Goal: Information Seeking & Learning: Understand process/instructions

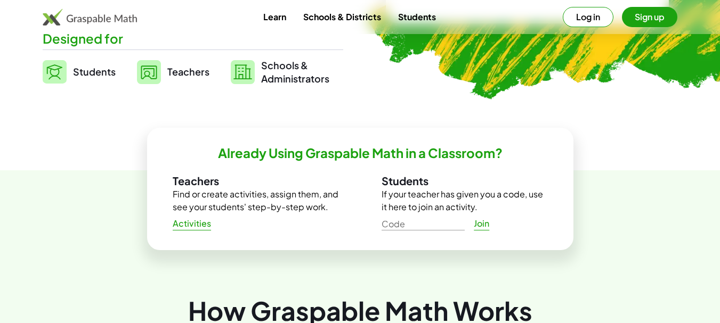
scroll to position [266, 0]
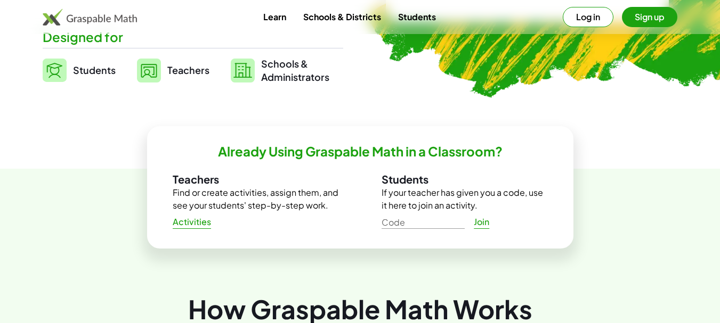
click at [194, 222] on span "Activities" at bounding box center [192, 222] width 39 height 11
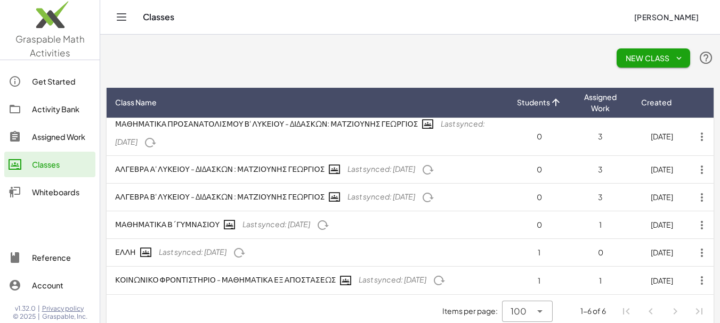
click at [65, 110] on div "Activity Bank" at bounding box center [61, 109] width 59 height 13
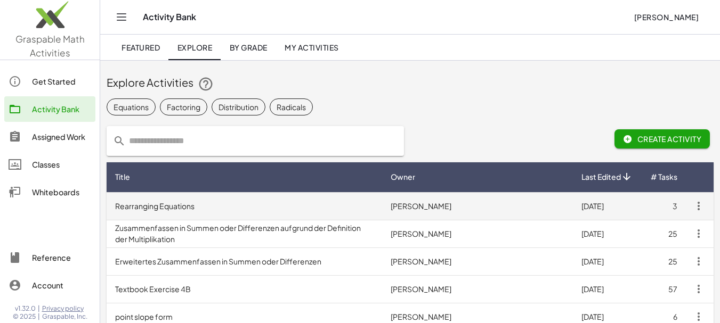
click at [175, 206] on td "Rearranging Equations" at bounding box center [244, 206] width 275 height 28
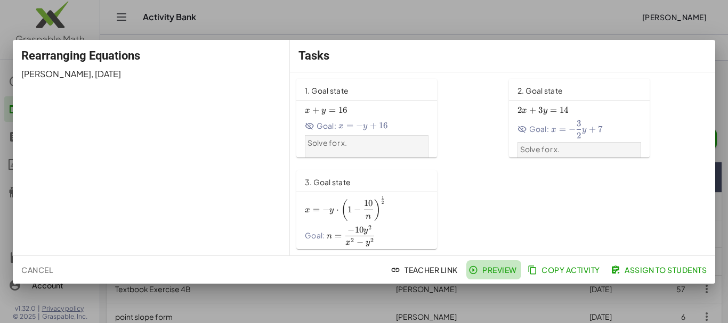
click at [493, 270] on span "Preview" at bounding box center [493, 270] width 46 height 10
click at [545, 27] on div at bounding box center [364, 161] width 728 height 323
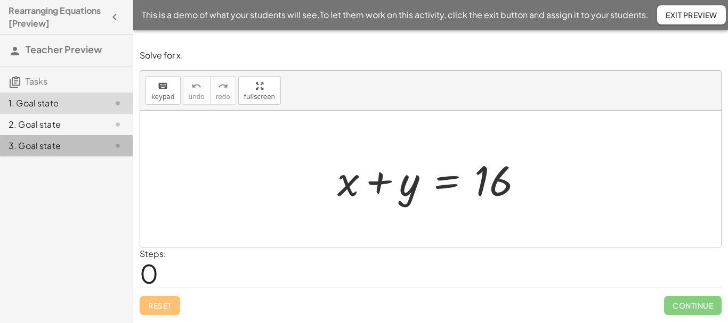
click at [46, 148] on div "3. Goal state" at bounding box center [52, 146] width 86 height 13
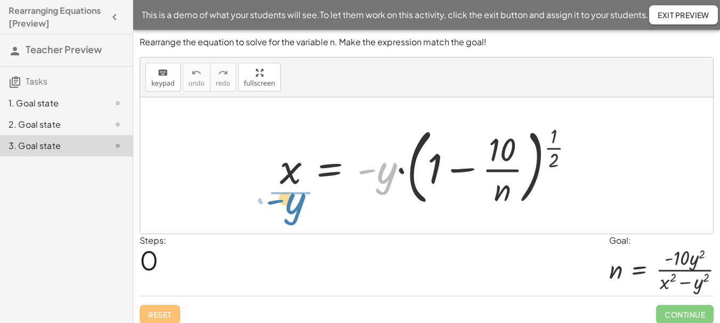
drag, startPoint x: 386, startPoint y: 181, endPoint x: 295, endPoint y: 211, distance: 96.5
click at [295, 211] on div "· - y x = · - y · ( + 1 − · 10 · n ) ( · 1 · 2 )" at bounding box center [427, 166] width 326 height 94
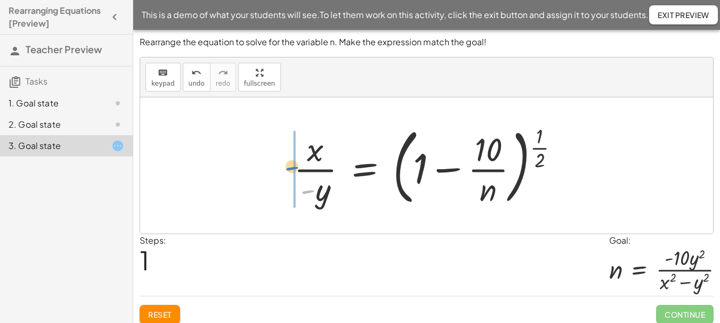
drag, startPoint x: 304, startPoint y: 194, endPoint x: 288, endPoint y: 170, distance: 28.4
click at [288, 170] on div at bounding box center [430, 165] width 284 height 88
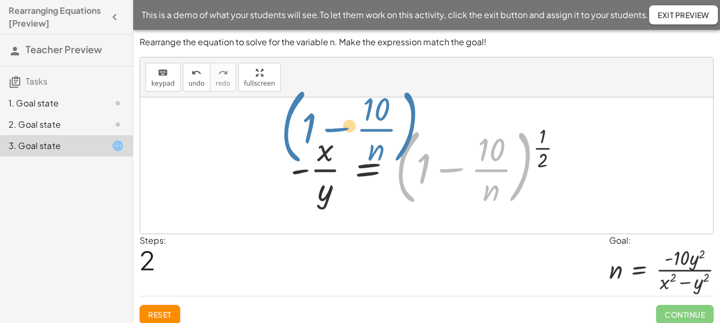
drag, startPoint x: 401, startPoint y: 170, endPoint x: 286, endPoint y: 130, distance: 122.0
click at [286, 130] on div at bounding box center [430, 165] width 291 height 88
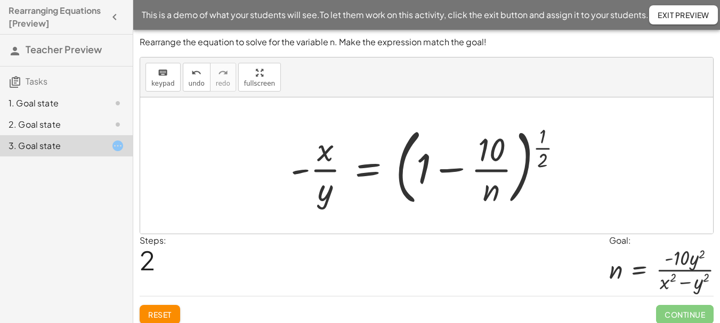
click at [369, 175] on div at bounding box center [430, 165] width 291 height 88
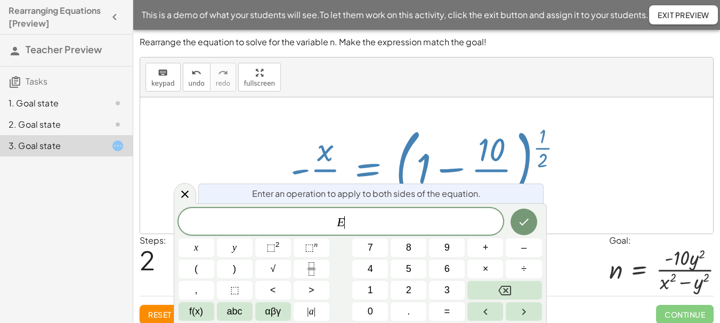
click at [238, 141] on div at bounding box center [426, 165] width 573 height 136
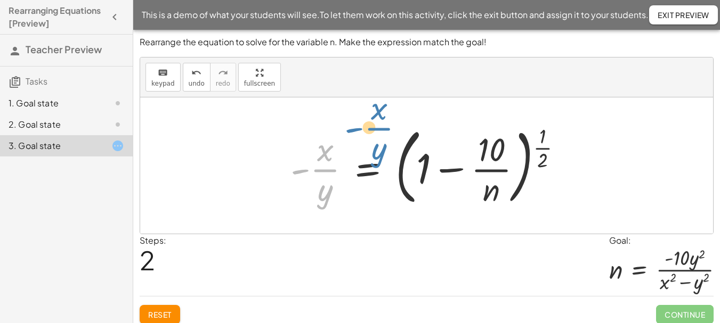
drag, startPoint x: 329, startPoint y: 169, endPoint x: 381, endPoint y: 129, distance: 66.1
click at [381, 129] on div at bounding box center [430, 165] width 291 height 88
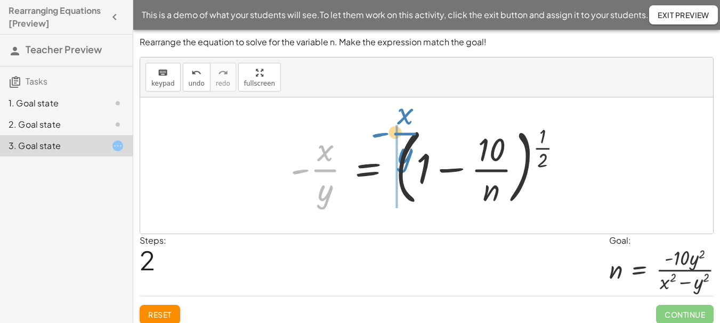
drag, startPoint x: 327, startPoint y: 170, endPoint x: 406, endPoint y: 133, distance: 87.9
click at [406, 133] on div at bounding box center [430, 165] width 291 height 88
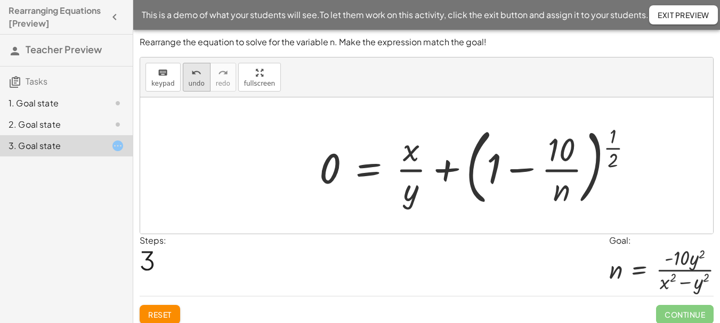
click at [194, 84] on span "undo" at bounding box center [197, 83] width 16 height 7
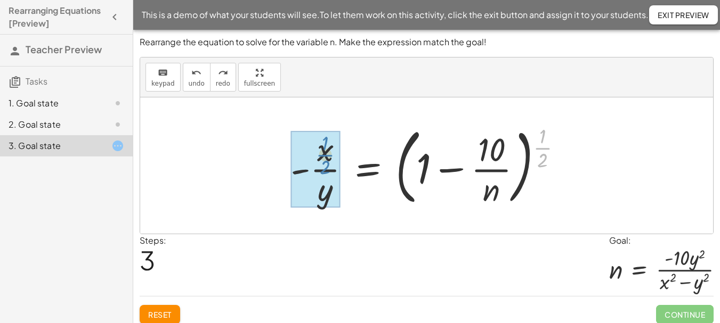
drag, startPoint x: 542, startPoint y: 148, endPoint x: 325, endPoint y: 155, distance: 217.4
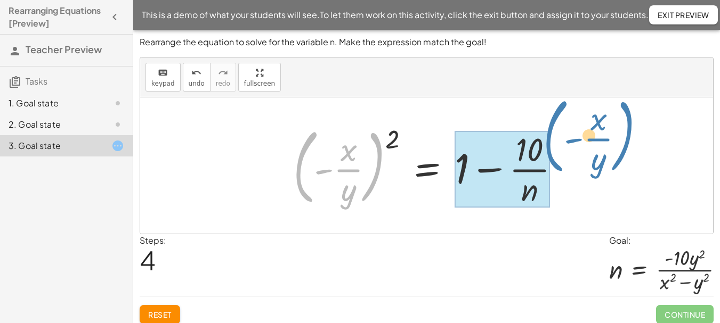
drag, startPoint x: 296, startPoint y: 169, endPoint x: 545, endPoint y: 138, distance: 251.7
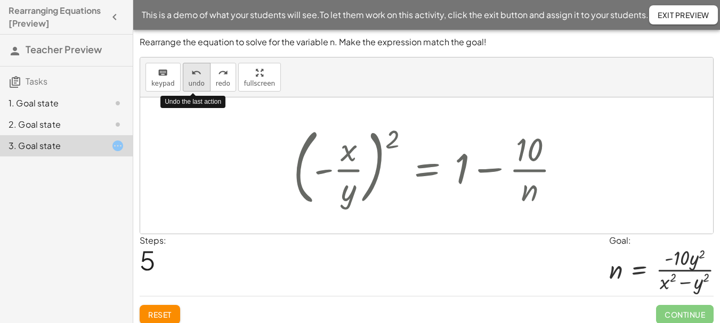
click at [193, 81] on span "undo" at bounding box center [197, 83] width 16 height 7
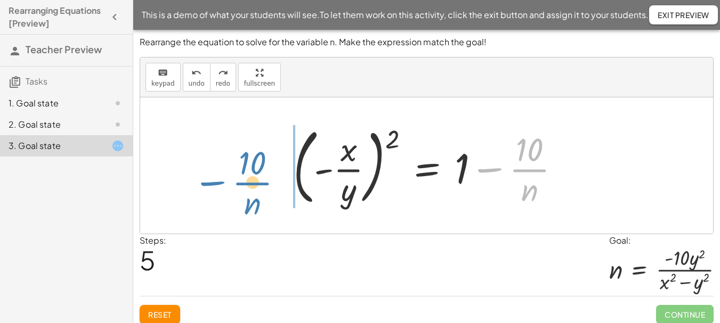
drag, startPoint x: 495, startPoint y: 169, endPoint x: 219, endPoint y: 181, distance: 276.2
click at [219, 181] on div "x = · - y · ( + 1 − · 10 · n ) ( · 1 · 2 ) · x · - y = ( + 1 − · 10 · n ) ( · 1…" at bounding box center [426, 165] width 573 height 136
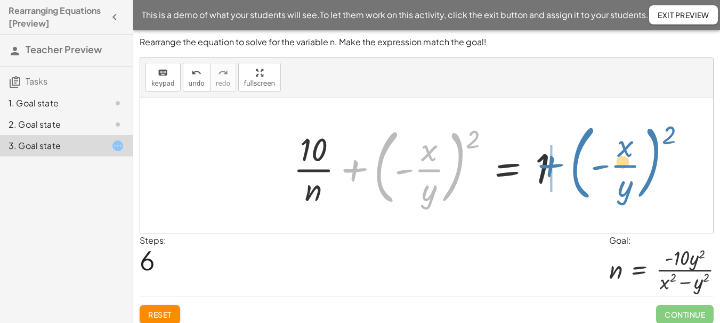
drag, startPoint x: 376, startPoint y: 169, endPoint x: 572, endPoint y: 165, distance: 196.1
click at [572, 165] on div at bounding box center [431, 165] width 286 height 88
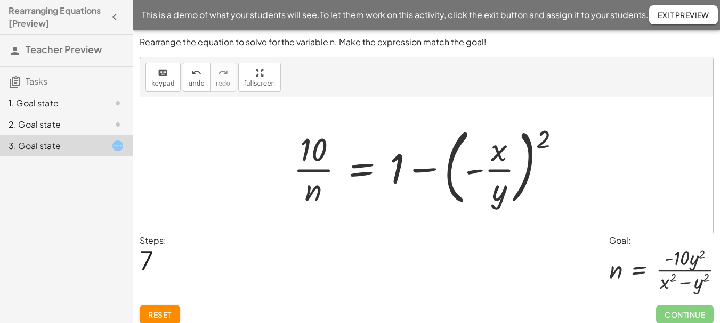
click at [361, 173] on div at bounding box center [431, 165] width 286 height 88
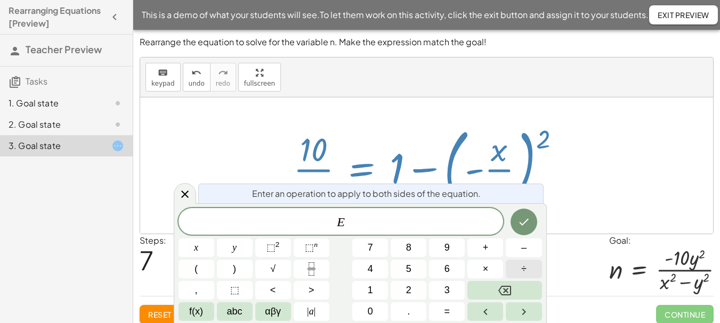
click at [526, 267] on span "÷" at bounding box center [523, 269] width 5 height 14
click at [238, 312] on span "abc" at bounding box center [234, 312] width 15 height 14
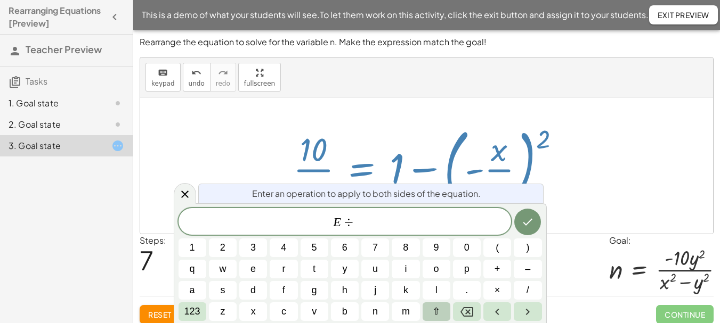
click at [436, 311] on span "⇧" at bounding box center [436, 312] width 8 height 14
click at [257, 270] on button "e" at bounding box center [253, 269] width 28 height 19
click at [191, 308] on span "123" at bounding box center [192, 312] width 16 height 14
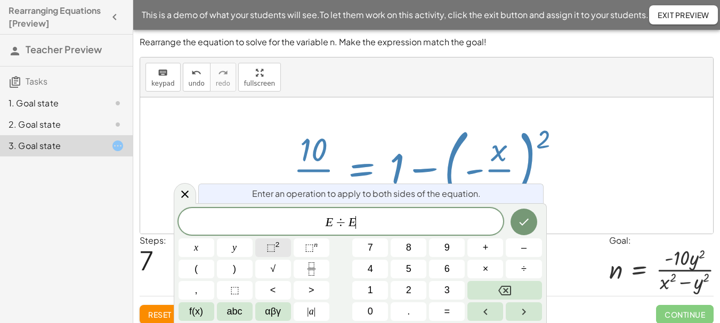
click at [272, 246] on span "⬚" at bounding box center [270, 247] width 9 height 11
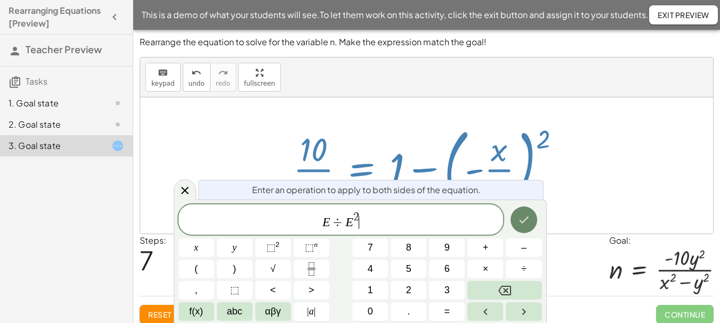
click at [519, 222] on icon "Done" at bounding box center [523, 220] width 13 height 13
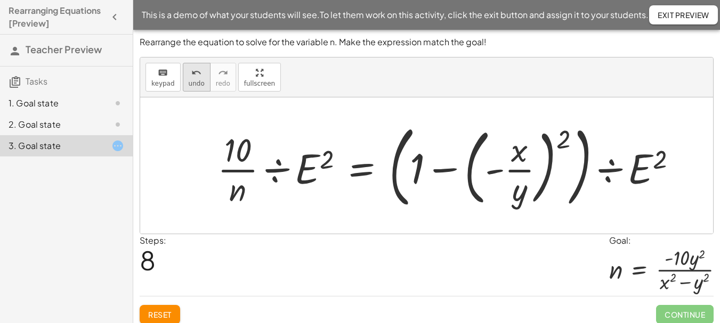
click at [192, 81] on span "undo" at bounding box center [197, 83] width 16 height 7
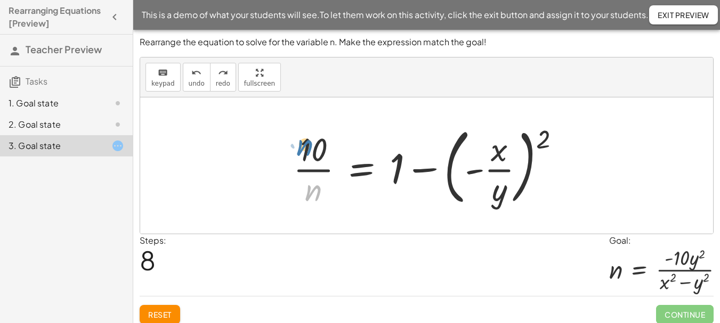
drag, startPoint x: 319, startPoint y: 193, endPoint x: 311, endPoint y: 147, distance: 46.6
click at [311, 147] on div at bounding box center [431, 165] width 286 height 88
drag, startPoint x: 319, startPoint y: 194, endPoint x: 386, endPoint y: 172, distance: 70.7
click at [386, 172] on div at bounding box center [431, 165] width 286 height 88
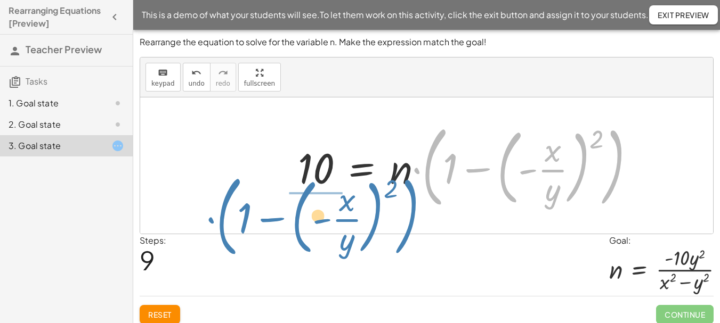
drag, startPoint x: 427, startPoint y: 181, endPoint x: 222, endPoint y: 231, distance: 211.5
click at [222, 231] on div "x = · - y · ( + 1 − · 10 · n ) ( · 1 · 2 ) · x · - y = ( + 1 − · 10 · n ) ( · 1…" at bounding box center [426, 165] width 573 height 136
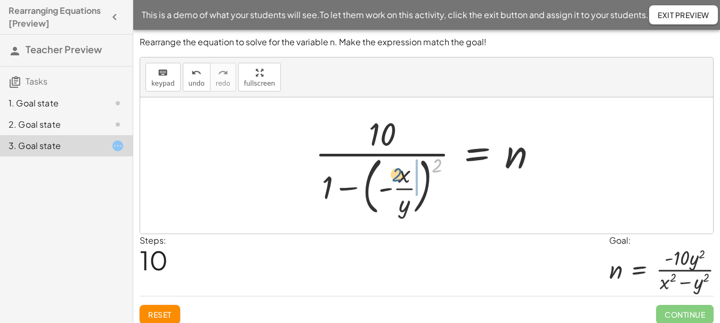
drag, startPoint x: 438, startPoint y: 166, endPoint x: 398, endPoint y: 175, distance: 41.0
click at [398, 175] on div at bounding box center [430, 166] width 242 height 108
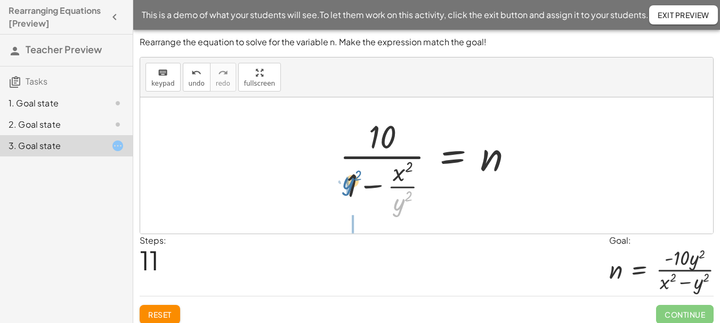
drag, startPoint x: 402, startPoint y: 208, endPoint x: 350, endPoint y: 187, distance: 55.9
click at [350, 187] on div at bounding box center [430, 166] width 193 height 103
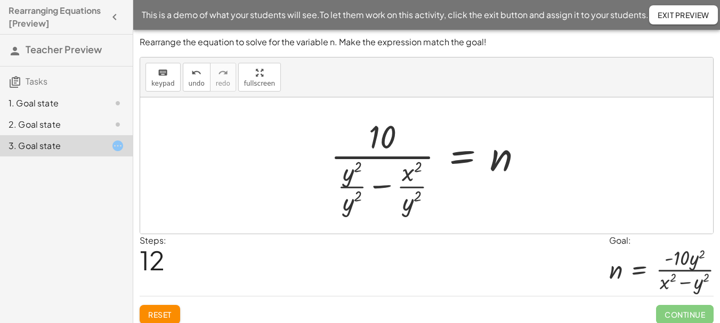
click at [381, 185] on div at bounding box center [430, 166] width 211 height 103
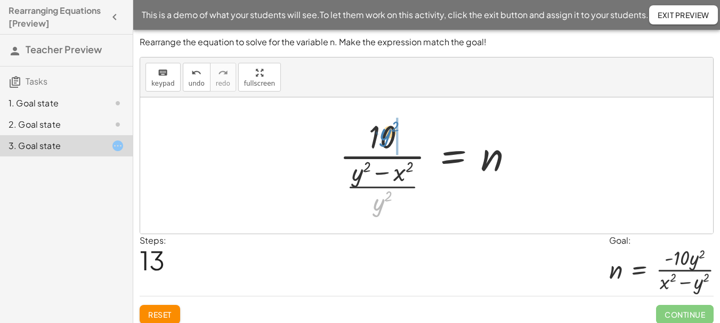
drag, startPoint x: 381, startPoint y: 210, endPoint x: 388, endPoint y: 140, distance: 70.6
click at [388, 140] on div at bounding box center [430, 166] width 193 height 103
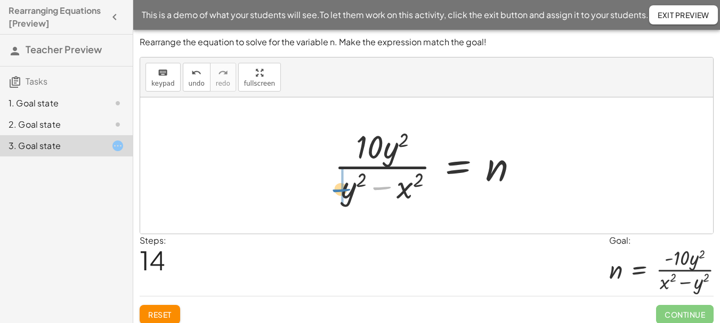
drag, startPoint x: 384, startPoint y: 189, endPoint x: 342, endPoint y: 191, distance: 41.6
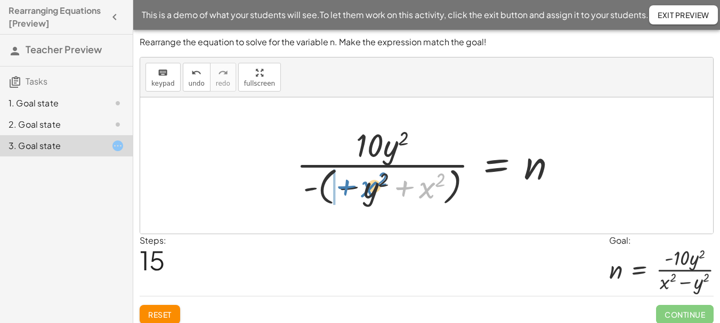
drag, startPoint x: 425, startPoint y: 192, endPoint x: 366, endPoint y: 191, distance: 58.1
click at [366, 191] on div at bounding box center [431, 165] width 280 height 85
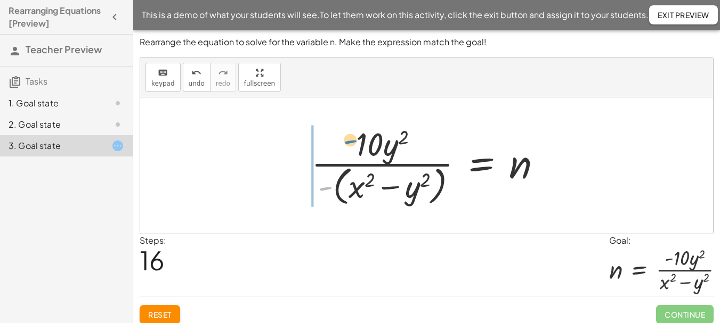
drag, startPoint x: 329, startPoint y: 189, endPoint x: 354, endPoint y: 142, distance: 53.1
click at [354, 142] on div at bounding box center [431, 165] width 250 height 87
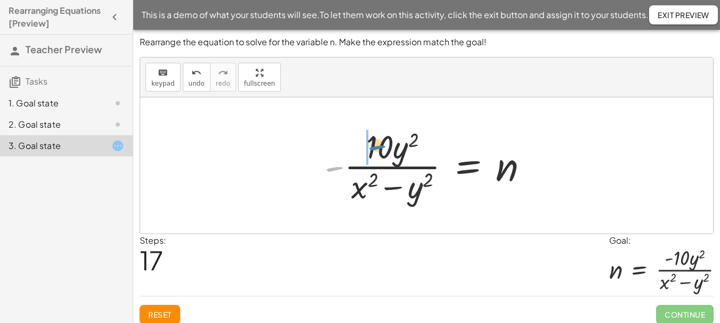
drag, startPoint x: 333, startPoint y: 168, endPoint x: 376, endPoint y: 148, distance: 47.4
click at [376, 148] on div at bounding box center [430, 166] width 223 height 82
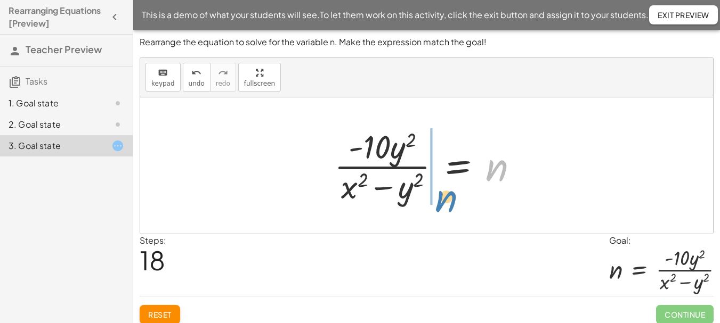
drag, startPoint x: 489, startPoint y: 173, endPoint x: 438, endPoint y: 204, distance: 59.3
click at [438, 204] on div at bounding box center [430, 166] width 203 height 82
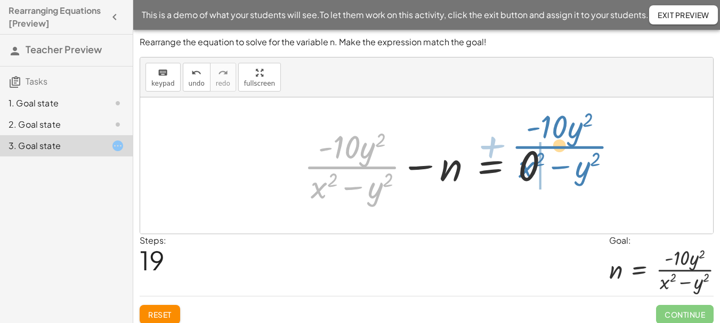
drag, startPoint x: 370, startPoint y: 168, endPoint x: 578, endPoint y: 148, distance: 209.2
click at [578, 148] on div "x = · - y · ( + 1 − · 10 · n ) ( · 1 · 2 ) · x · - y = ( + 1 − · 10 · n ) ( · 1…" at bounding box center [426, 165] width 573 height 136
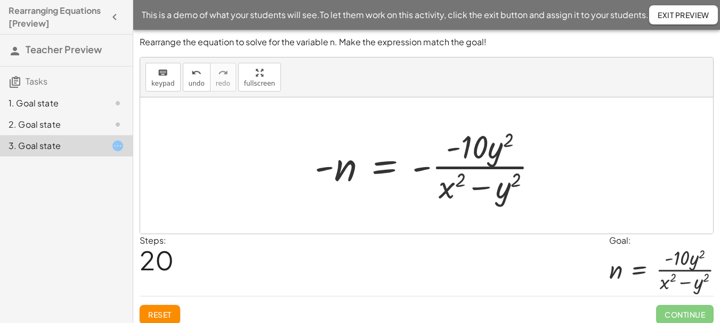
click at [386, 171] on div at bounding box center [430, 166] width 242 height 82
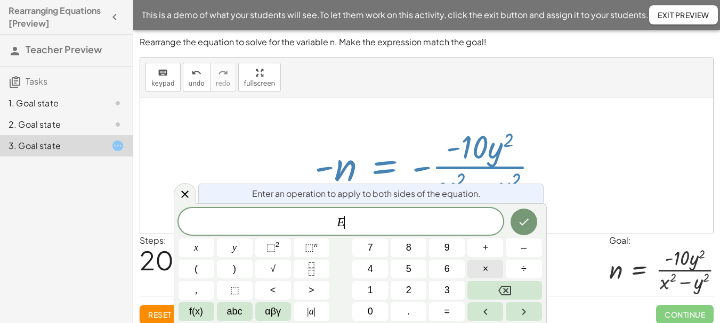
click at [486, 268] on span "×" at bounding box center [486, 269] width 6 height 14
click at [521, 248] on span "–" at bounding box center [523, 248] width 5 height 14
click at [374, 288] on button "1" at bounding box center [370, 290] width 36 height 19
click at [525, 228] on button "Done" at bounding box center [523, 222] width 27 height 27
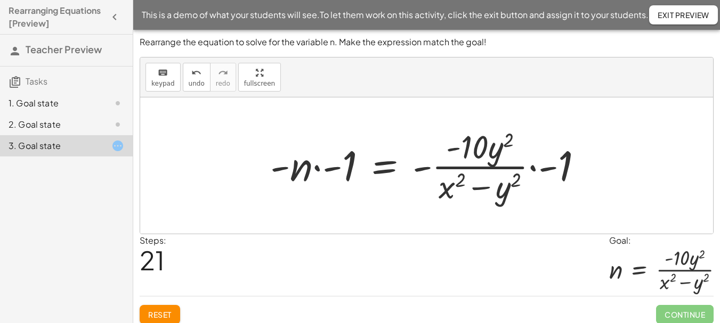
click at [321, 170] on div at bounding box center [430, 166] width 331 height 82
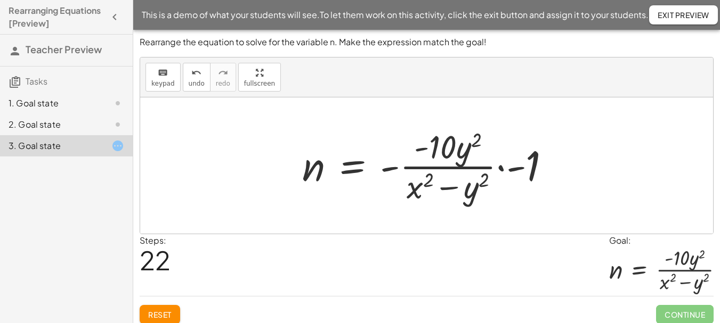
click at [501, 168] on div at bounding box center [430, 166] width 267 height 82
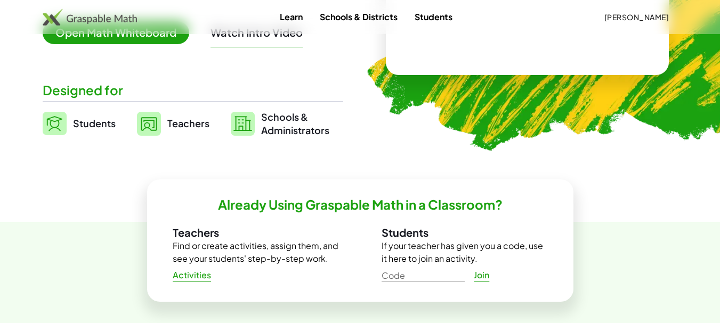
scroll to position [266, 0]
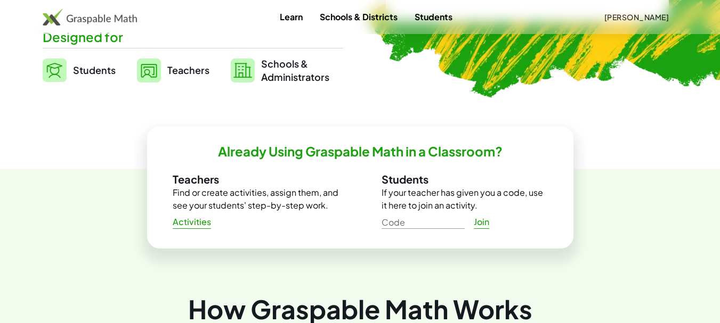
click at [203, 224] on span "Activities" at bounding box center [192, 222] width 39 height 11
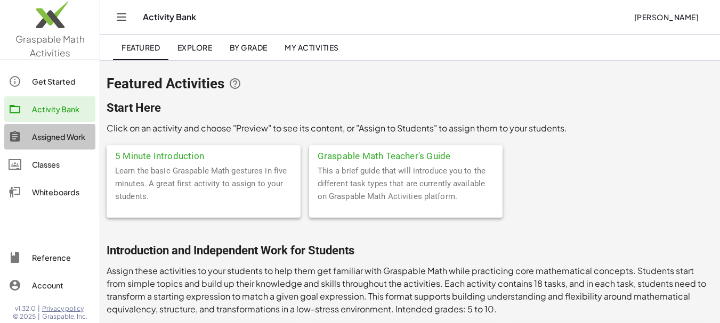
click at [71, 140] on div "Assigned Work" at bounding box center [61, 136] width 59 height 13
